Goal: Information Seeking & Learning: Learn about a topic

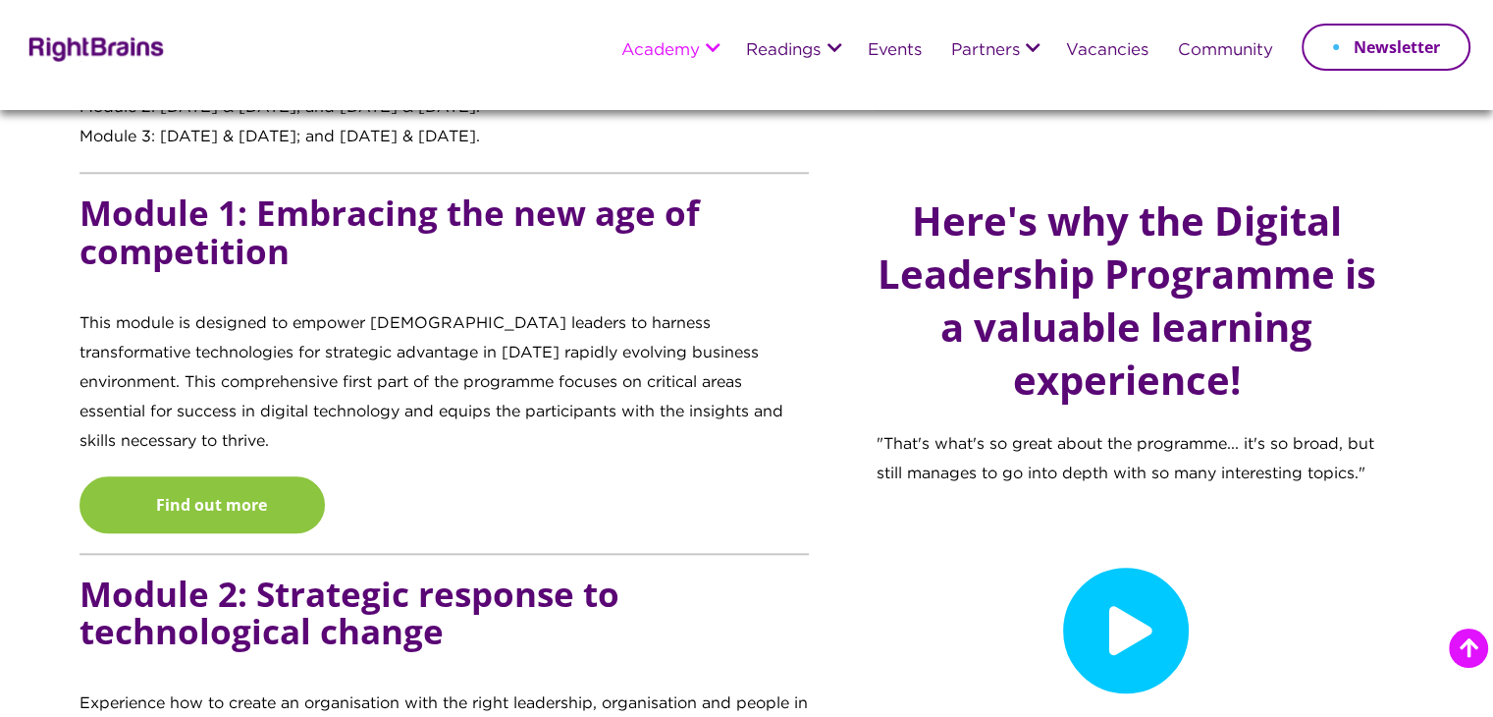
scroll to position [1833, 0]
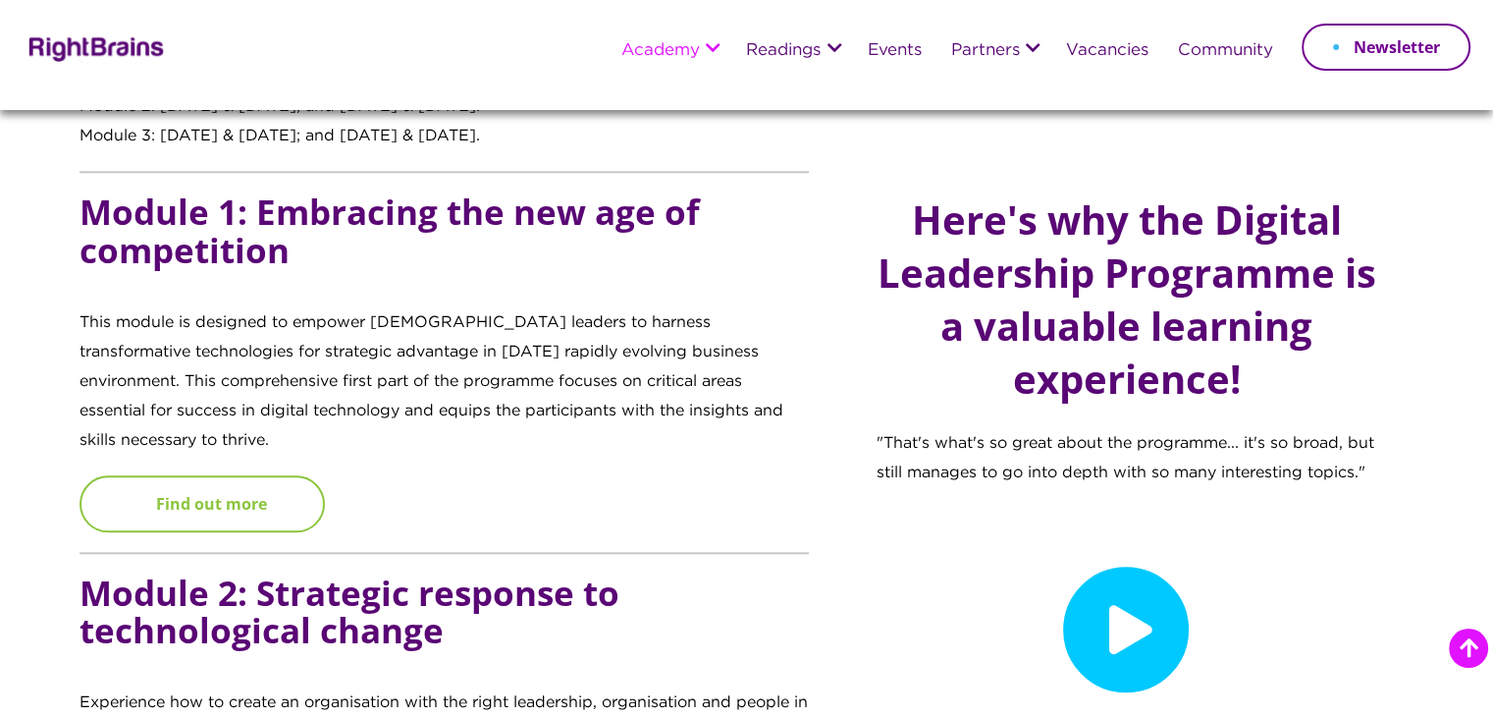
click at [285, 476] on link "Find out more" at bounding box center [202, 503] width 245 height 57
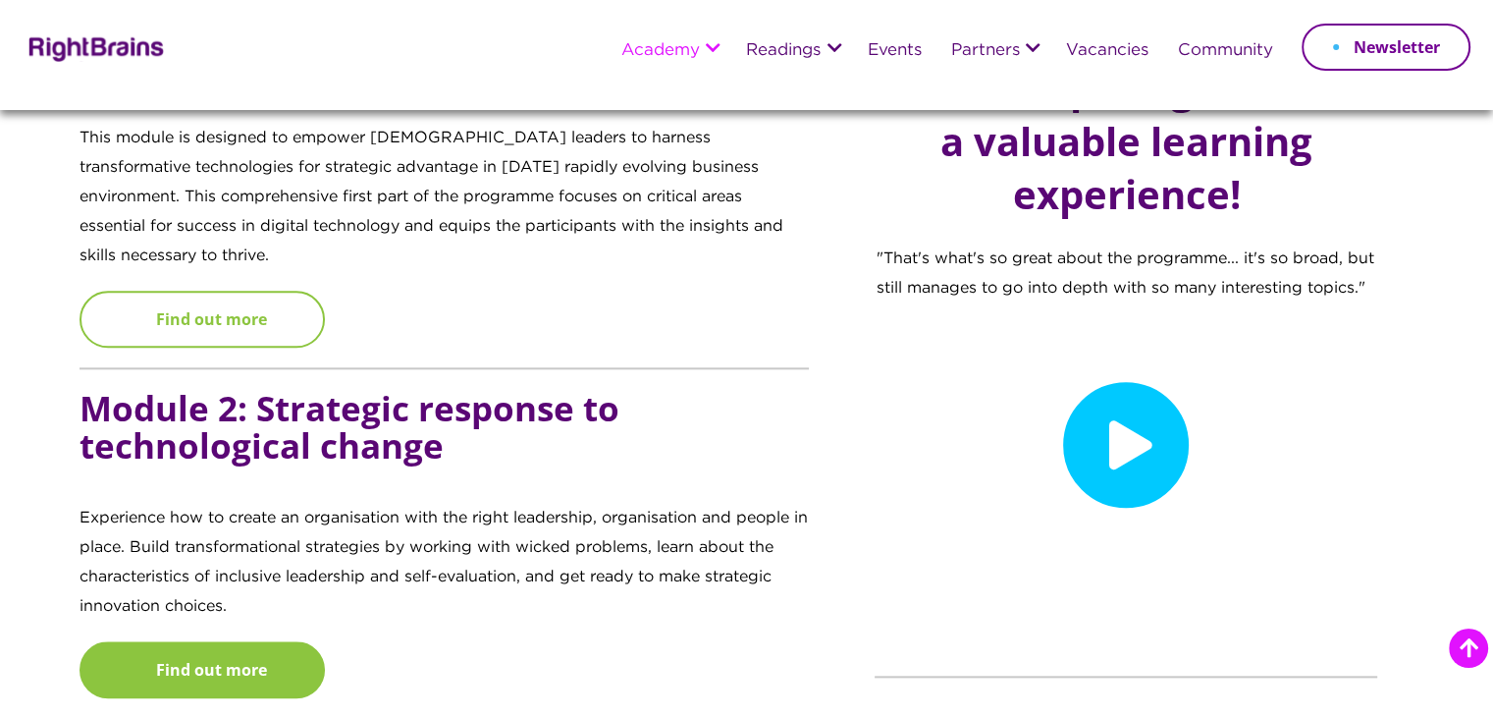
scroll to position [2021, 0]
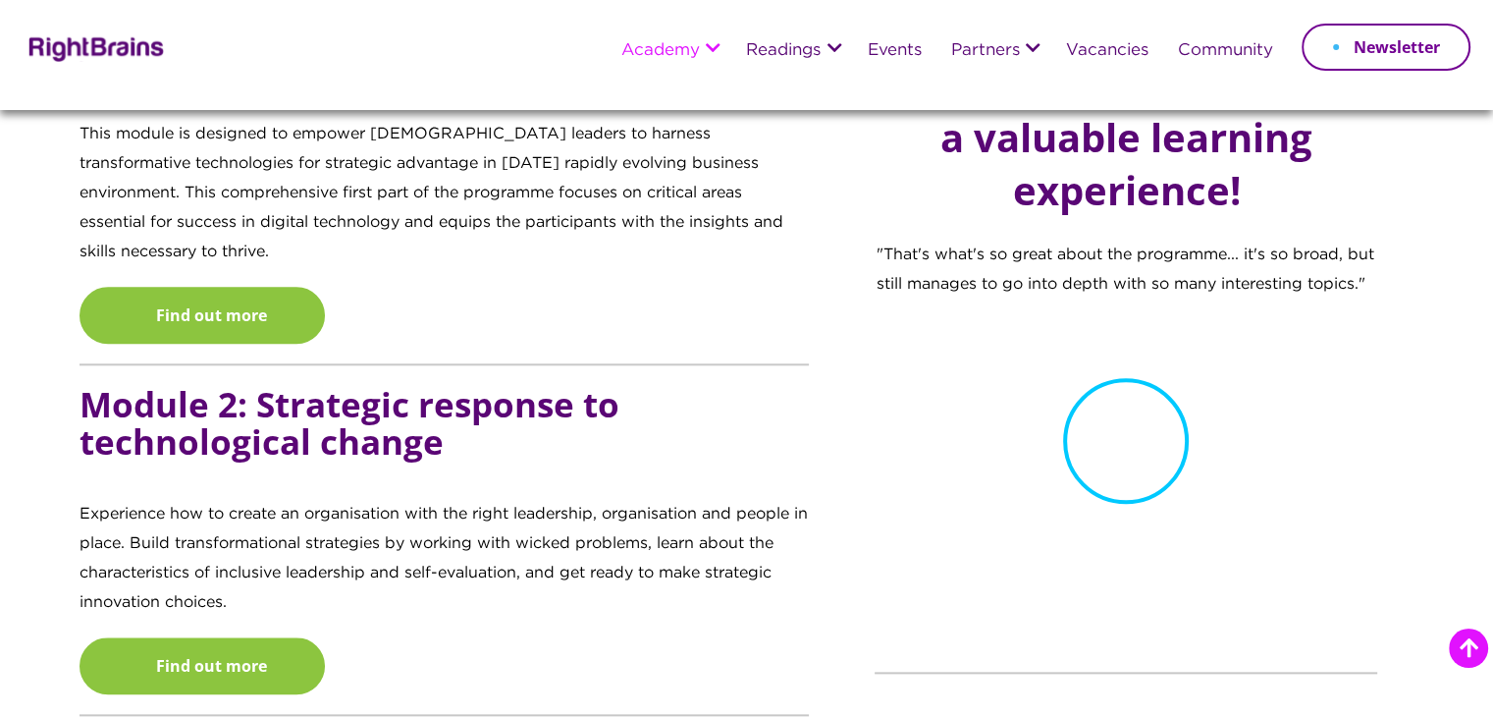
click at [1110, 443] on icon at bounding box center [1126, 441] width 126 height 126
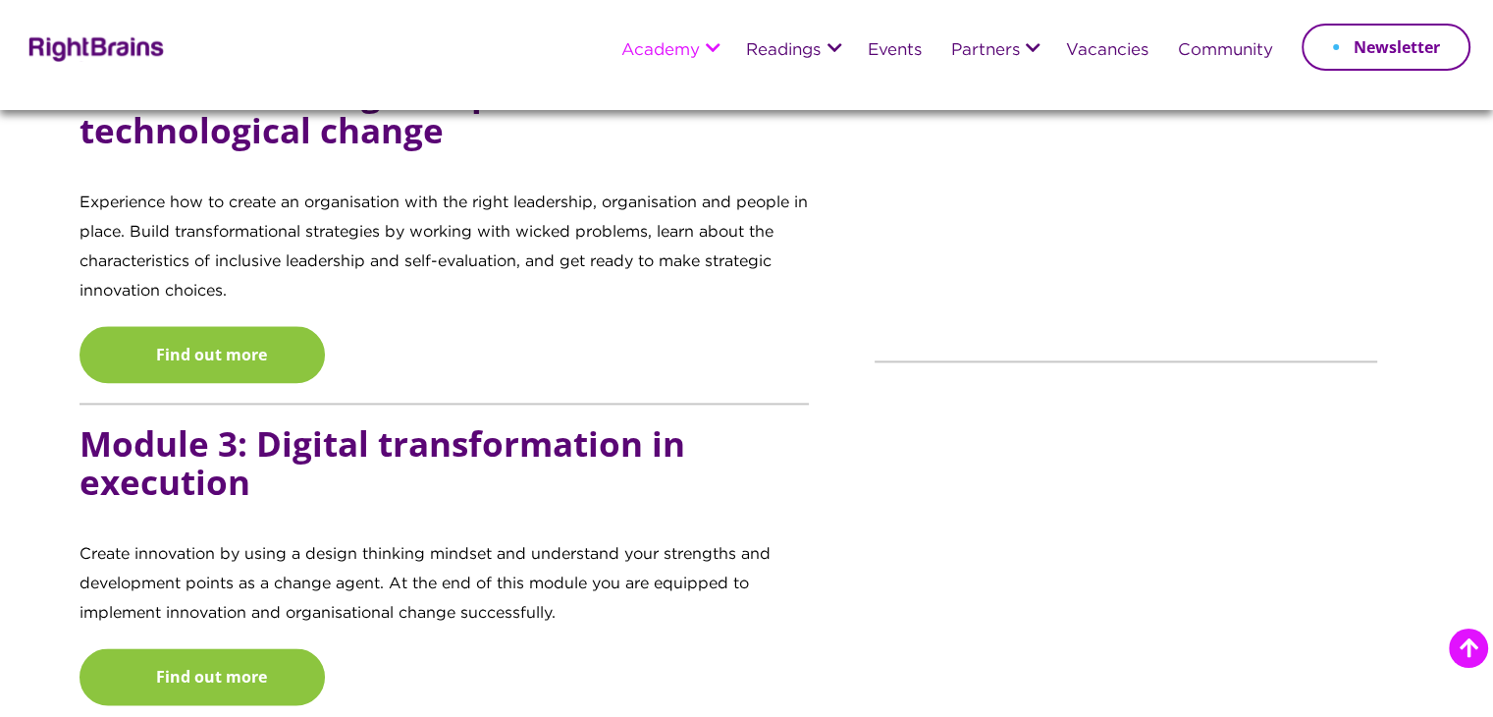
scroll to position [2334, 0]
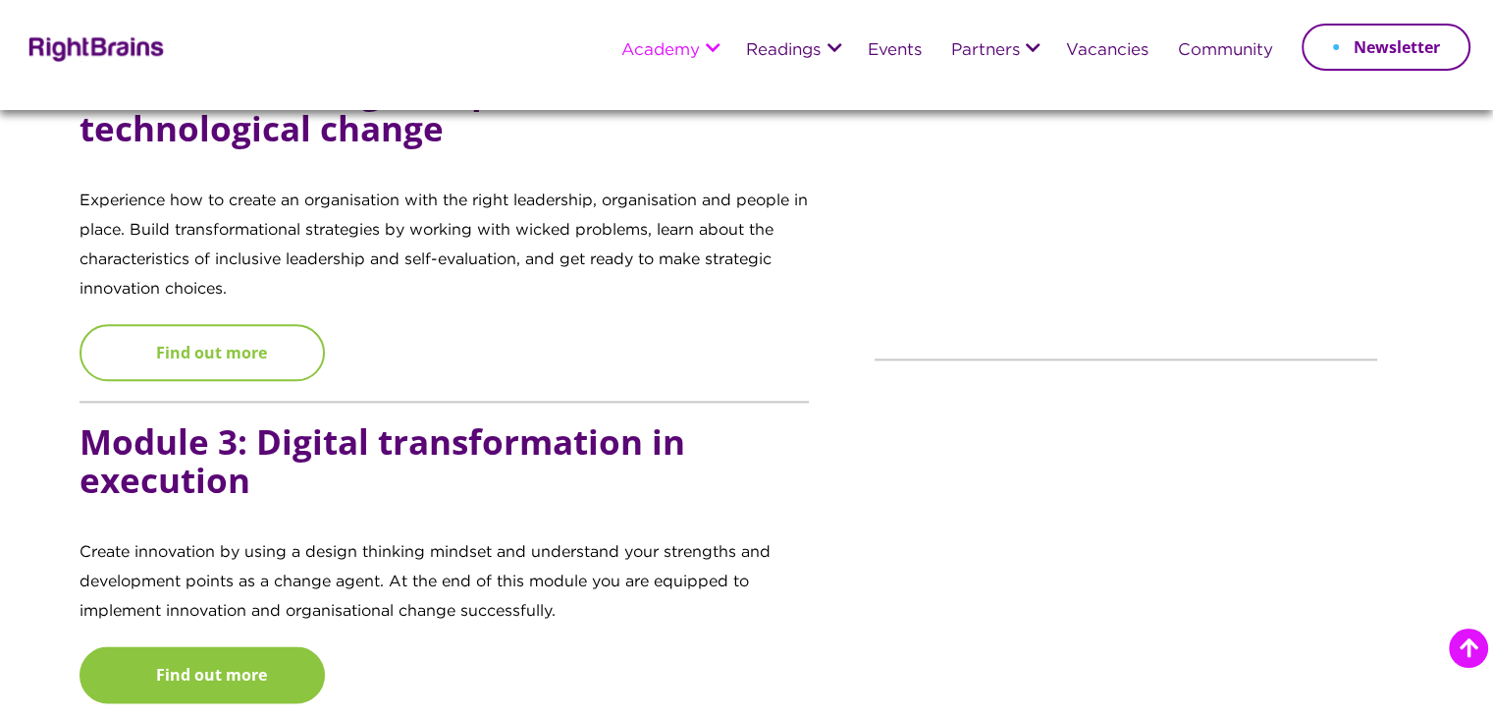
click at [221, 324] on link "Find out more" at bounding box center [202, 352] width 245 height 57
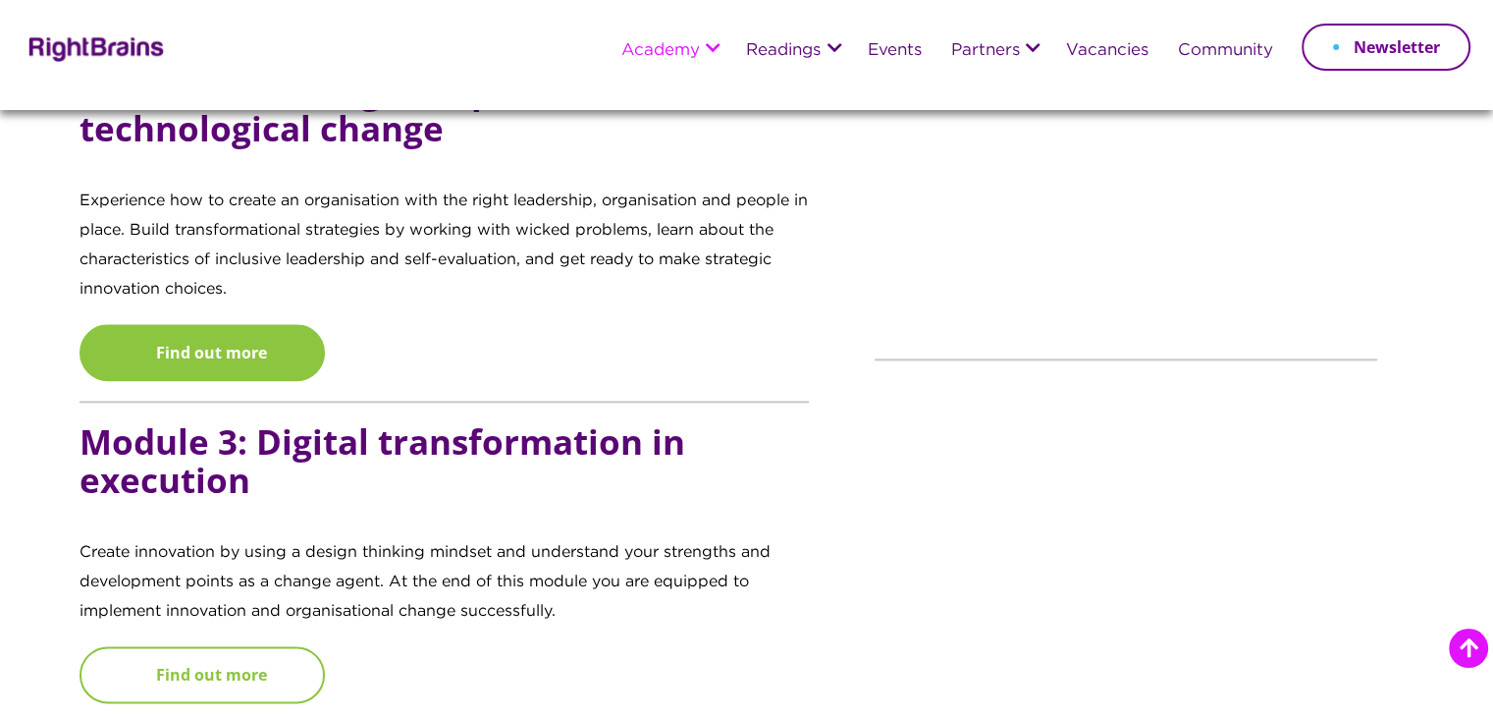
click at [231, 646] on link "Find out more" at bounding box center [202, 674] width 245 height 57
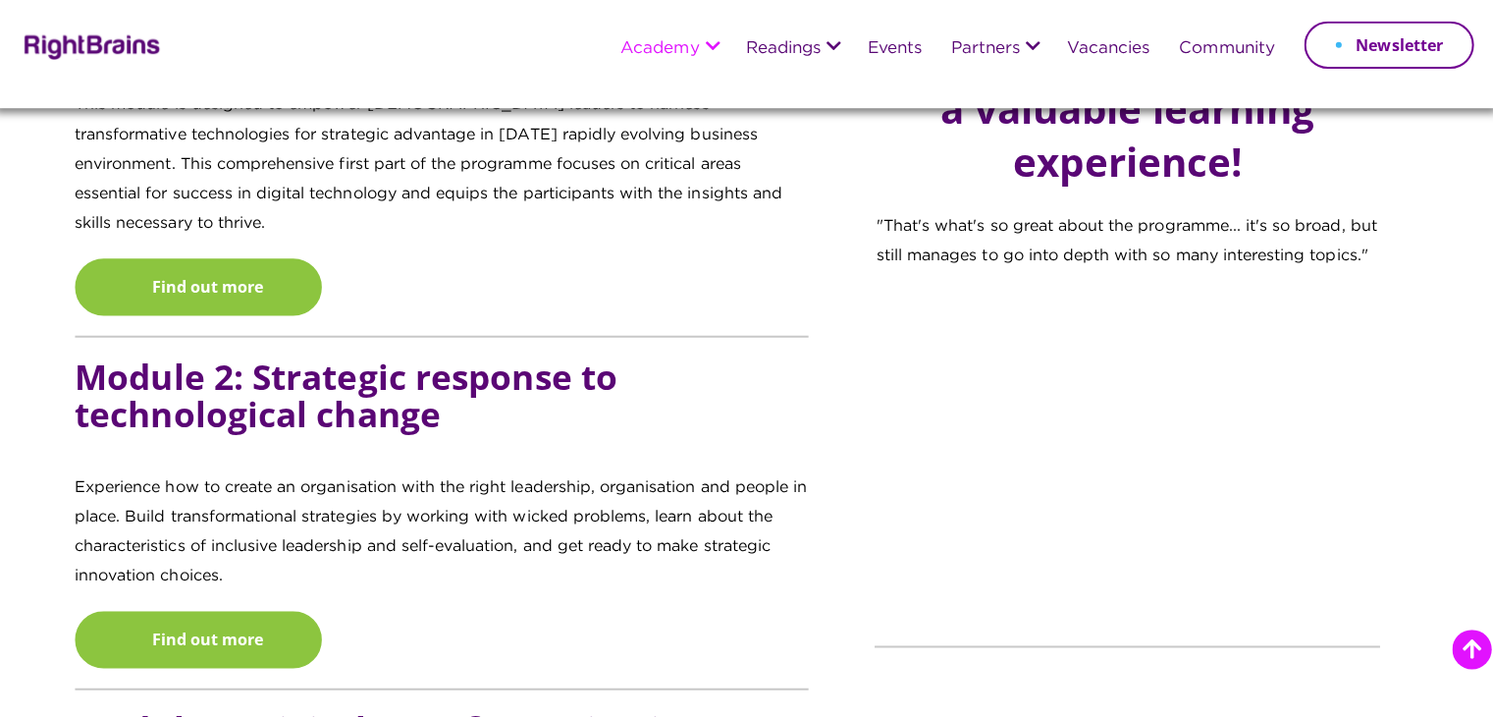
scroll to position [2048, 0]
